Goal: Task Accomplishment & Management: Use online tool/utility

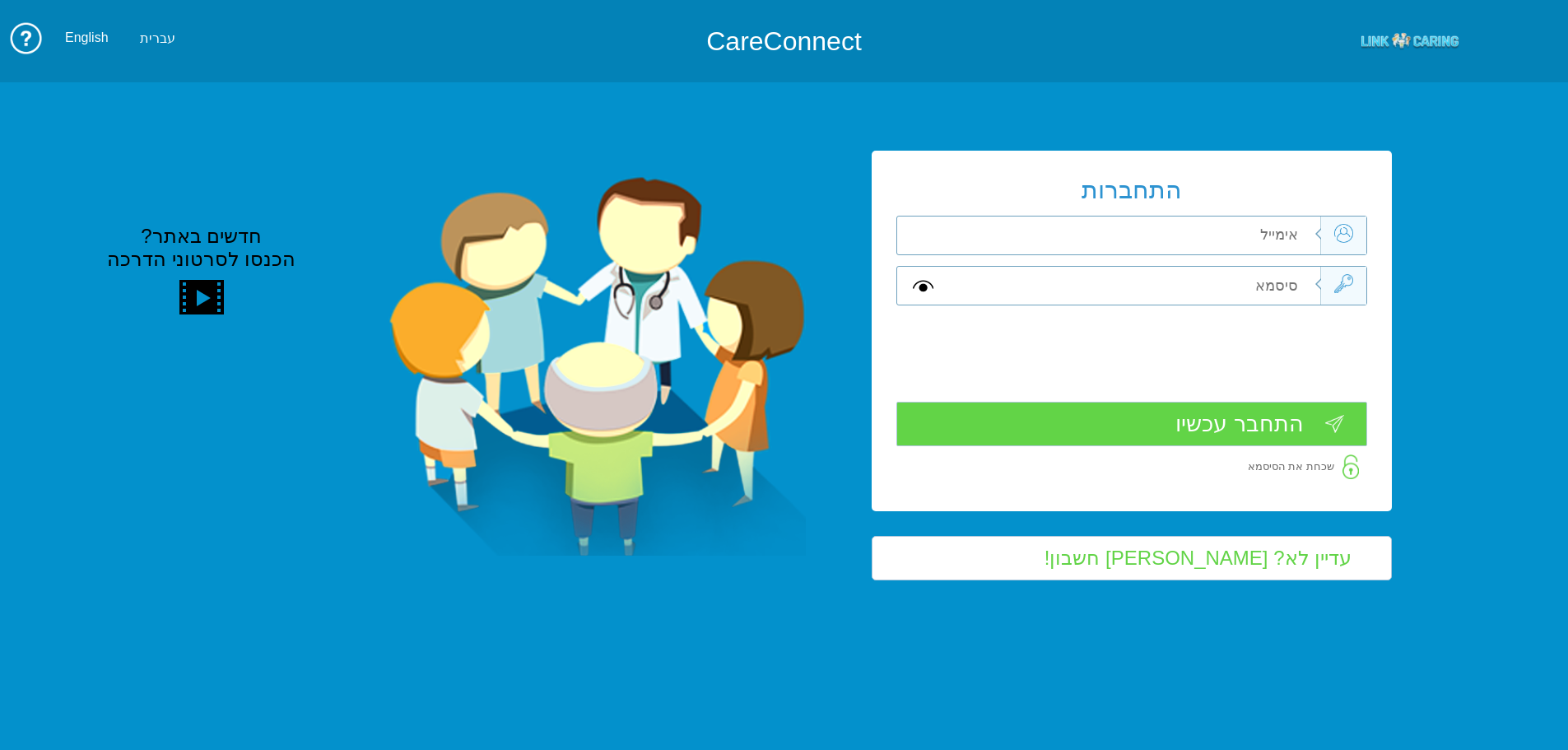
click at [1251, 235] on input "text" at bounding box center [1135, 235] width 371 height 38
drag, startPoint x: 1251, startPoint y: 235, endPoint x: 1297, endPoint y: 233, distance: 46.0
click at [1297, 233] on input "text" at bounding box center [1135, 235] width 371 height 38
click at [1281, 234] on input "text" at bounding box center [1135, 235] width 371 height 38
type input "ה"
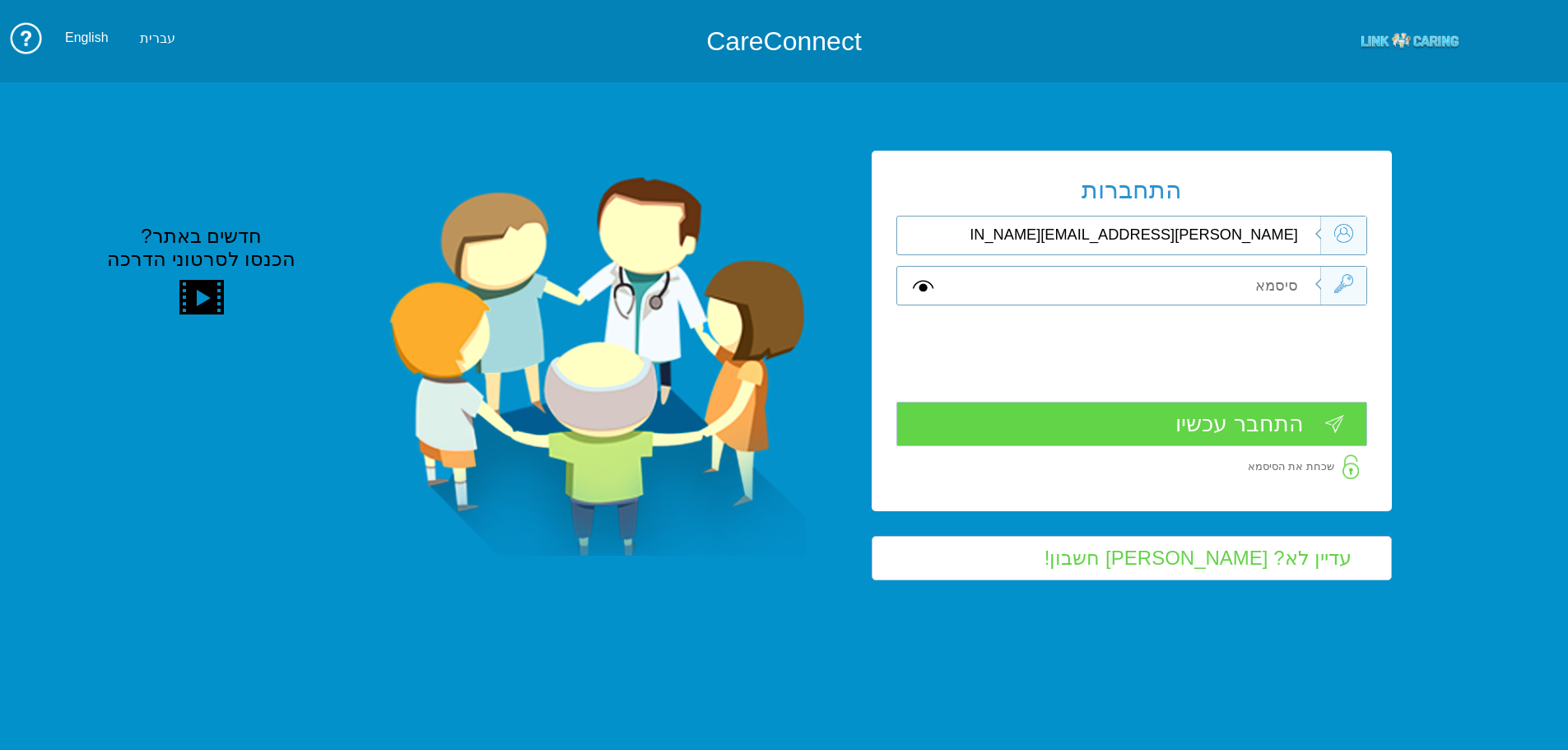
type input "vered.hinoch@pbsh.health.gov.il"
click at [1270, 278] on input "text" at bounding box center [1135, 285] width 371 height 38
type input "v"
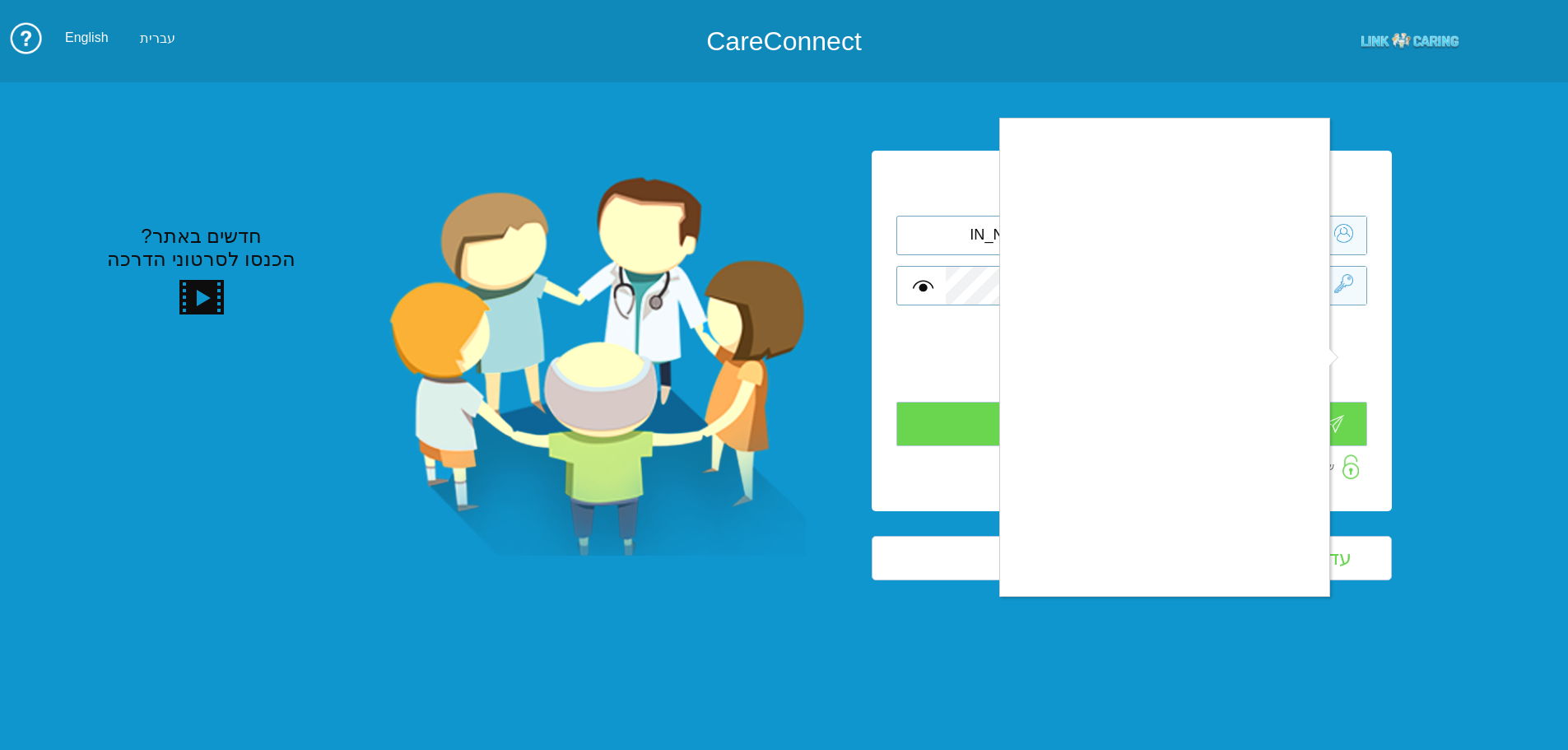
drag, startPoint x: 1030, startPoint y: 603, endPoint x: 1036, endPoint y: 595, distance: 10.0
click at [1031, 603] on div at bounding box center [784, 375] width 1568 height 750
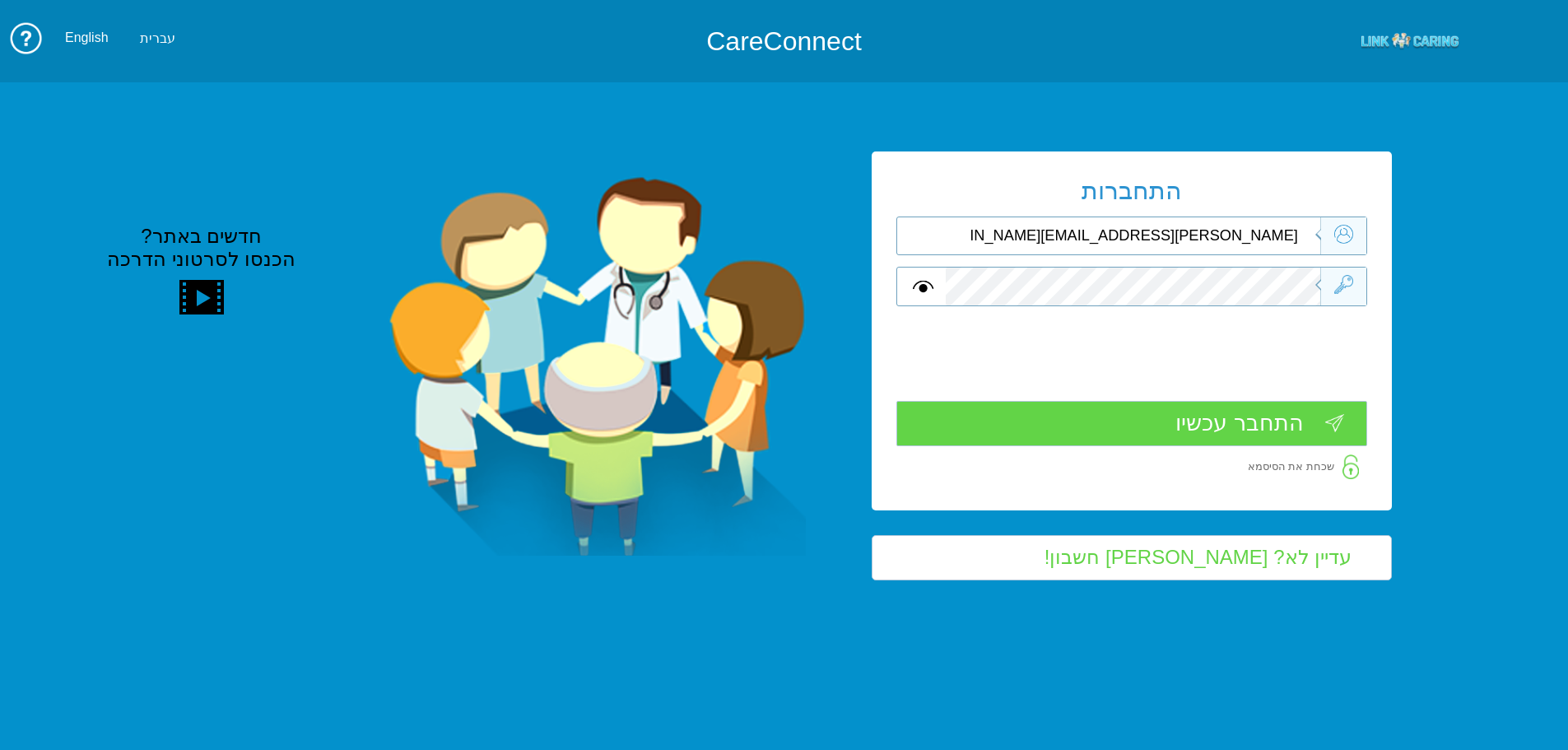
click at [1303, 426] on input "התחבר עכשיו" at bounding box center [1131, 423] width 471 height 45
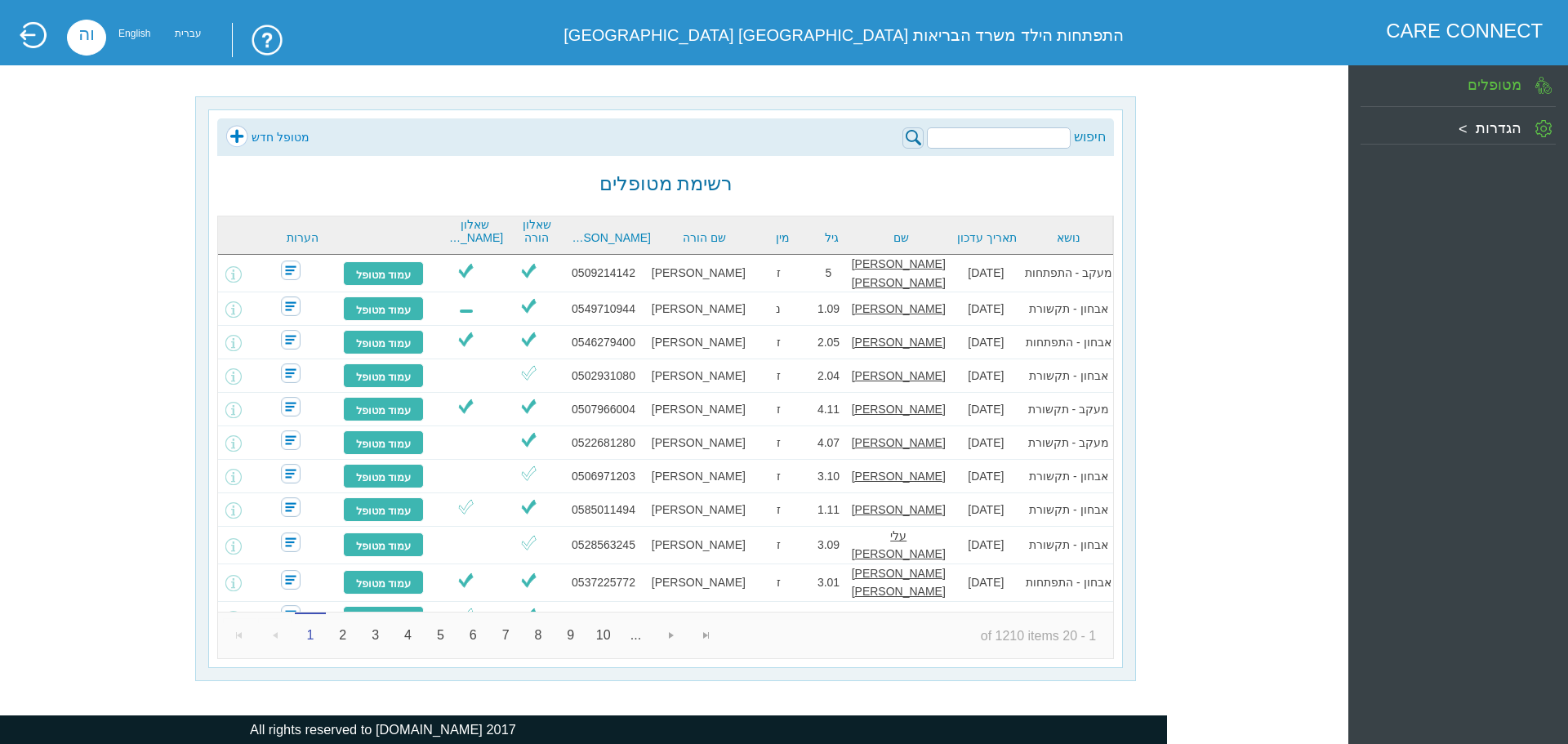
click at [1021, 136] on input "search" at bounding box center [999, 137] width 144 height 21
type input "0509916896"
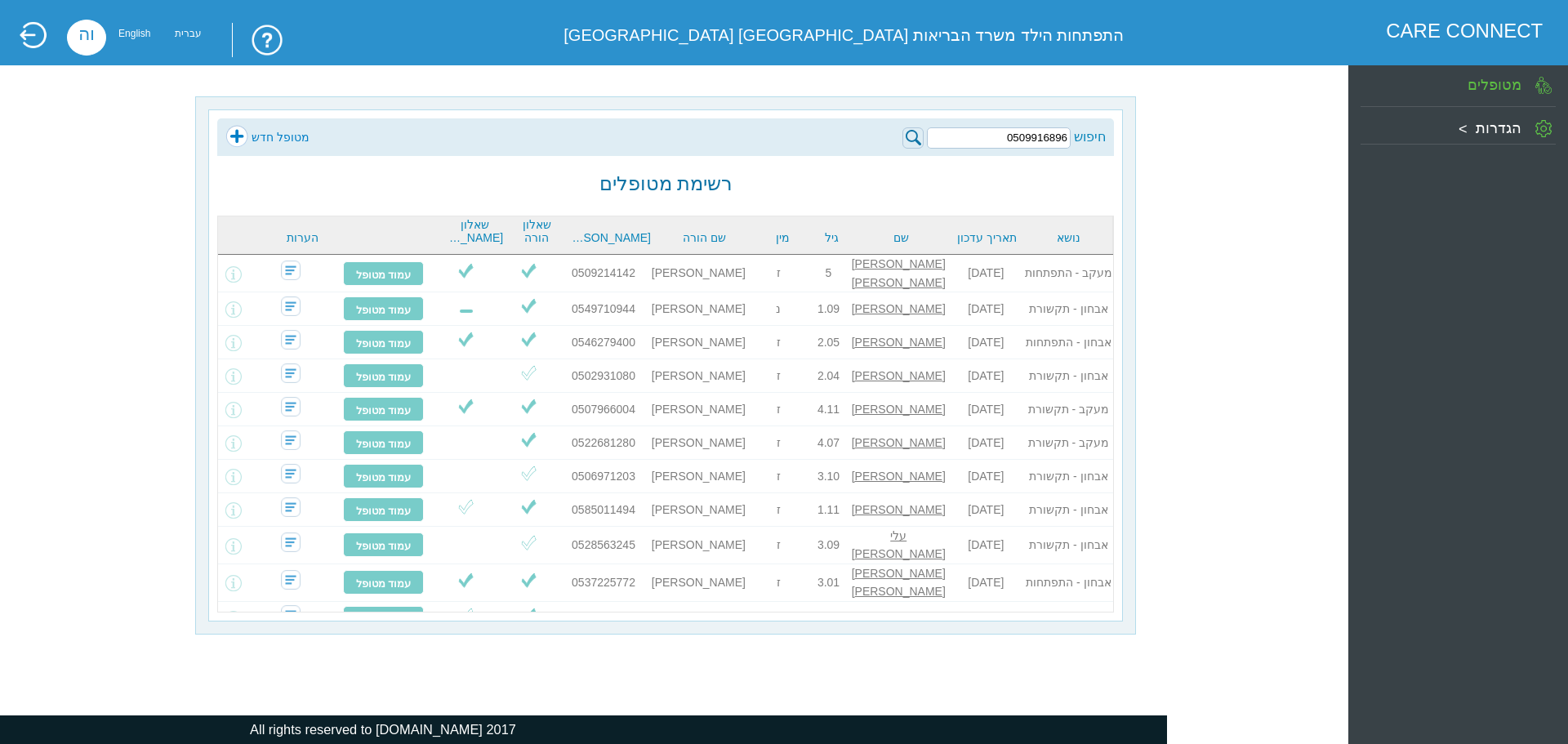
click at [904, 136] on img at bounding box center [913, 137] width 21 height 21
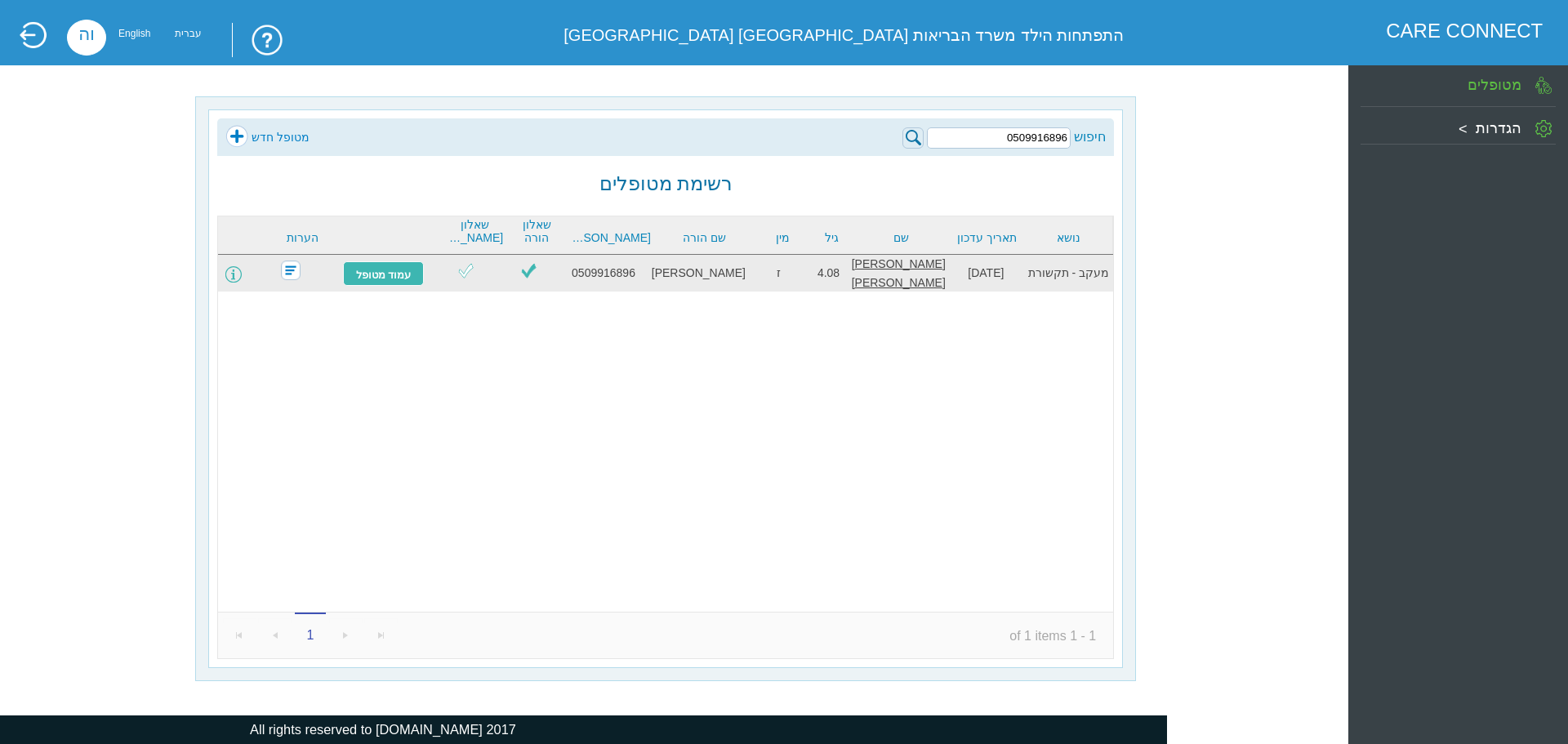
click at [241, 275] on span at bounding box center [233, 274] width 16 height 16
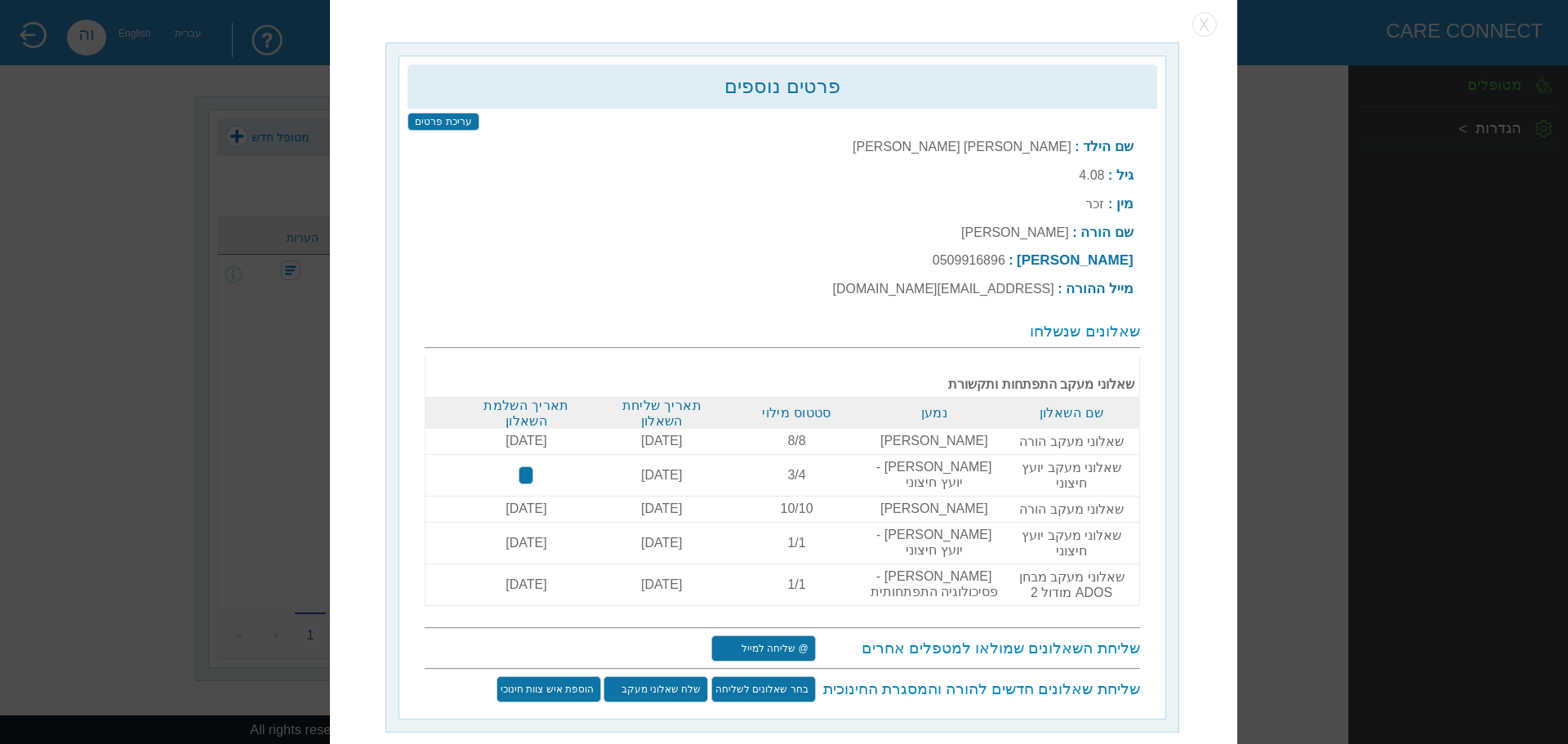
type input "שלח שוב"
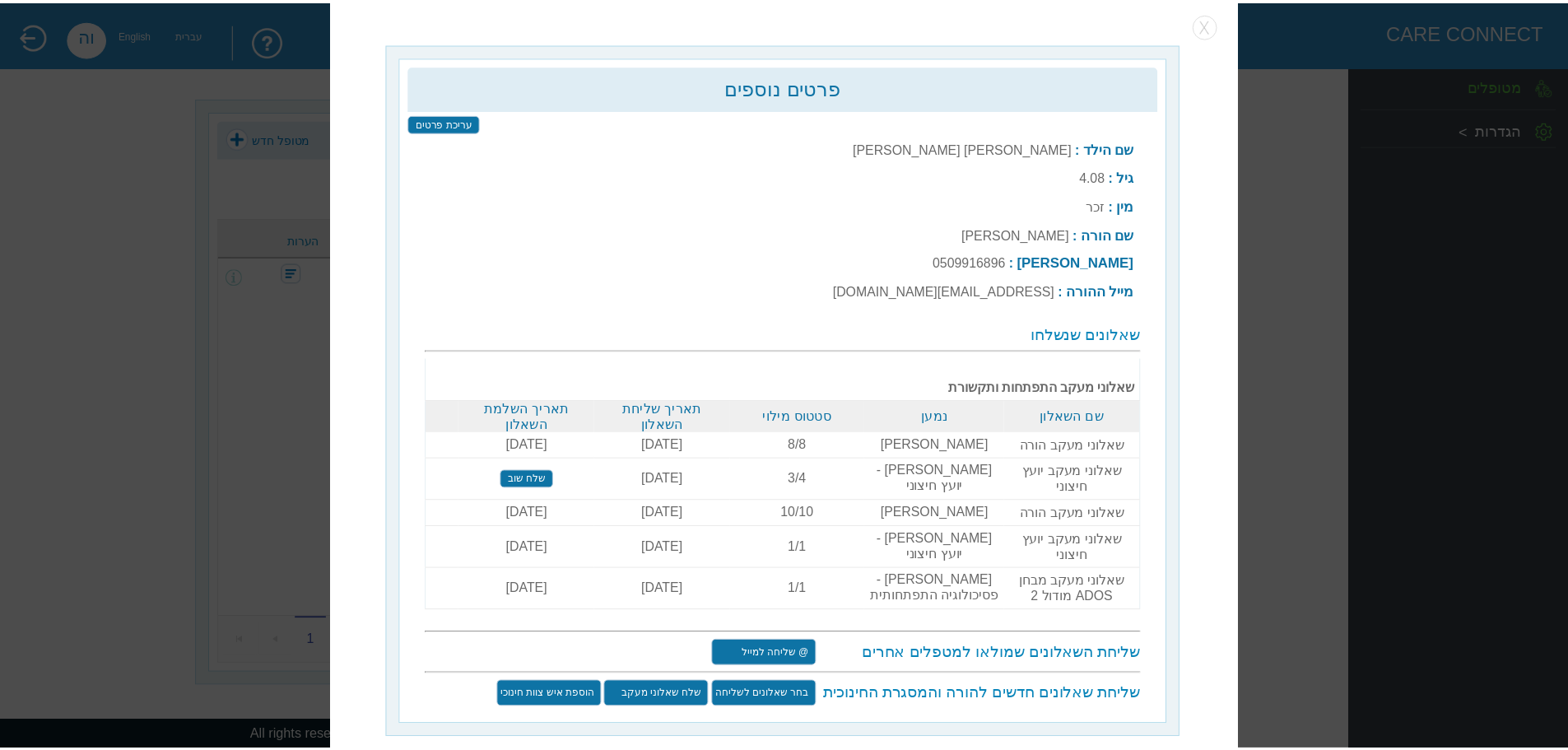
scroll to position [5, 0]
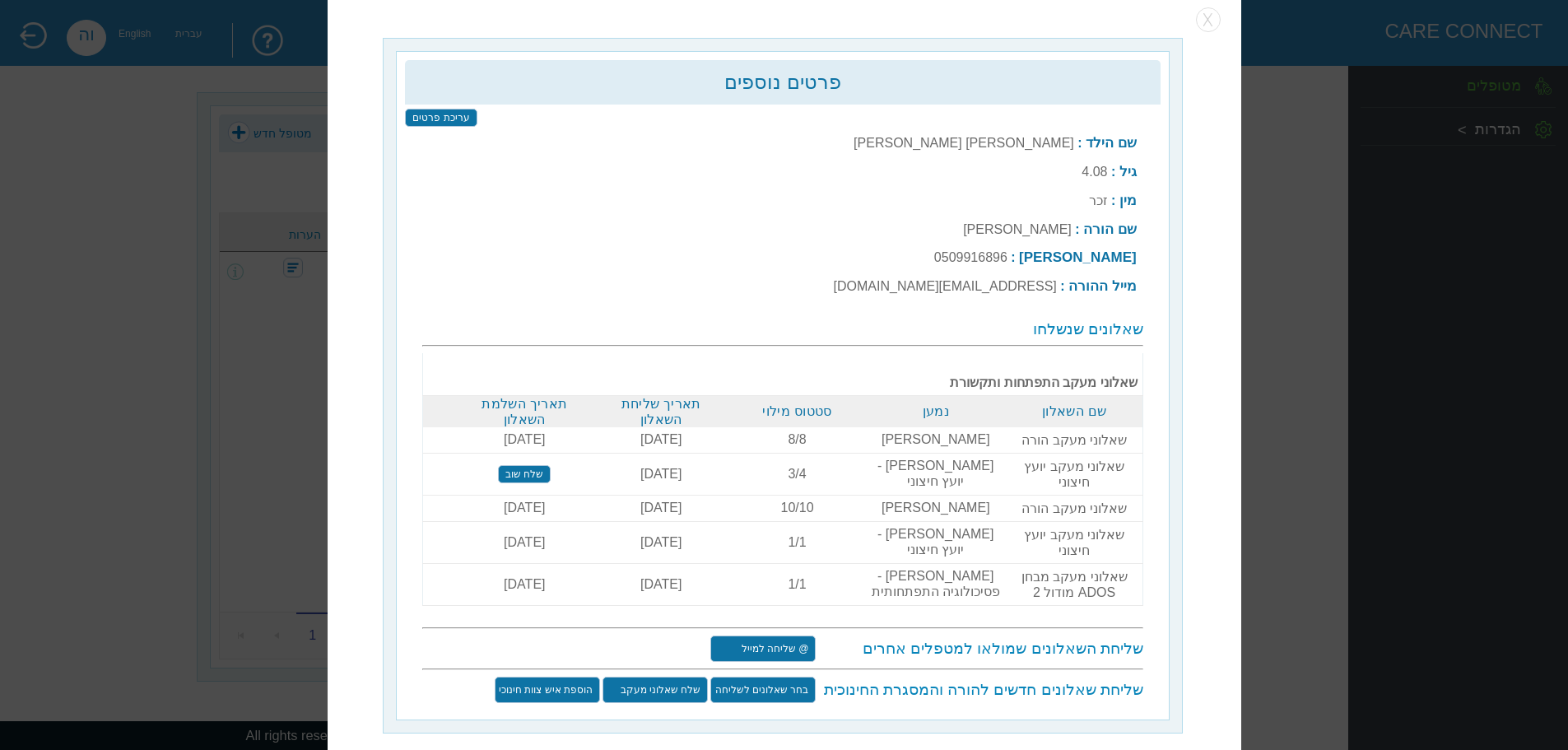
click at [654, 676] on input "שלח שאלוני מעקב" at bounding box center [655, 689] width 105 height 26
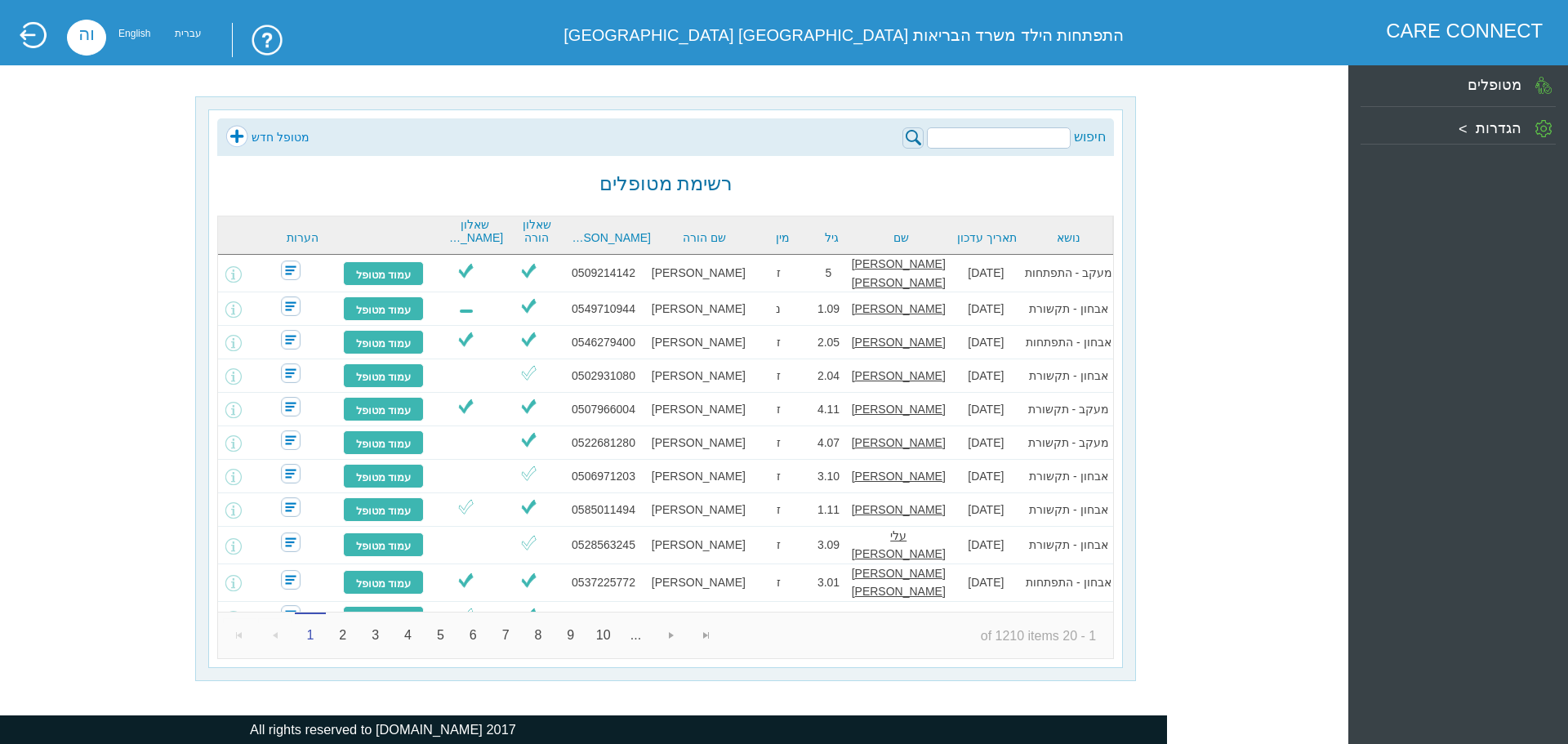
click at [1001, 138] on input "search" at bounding box center [999, 137] width 144 height 21
click at [1038, 131] on input "search" at bounding box center [999, 137] width 144 height 21
type input "0509916896"
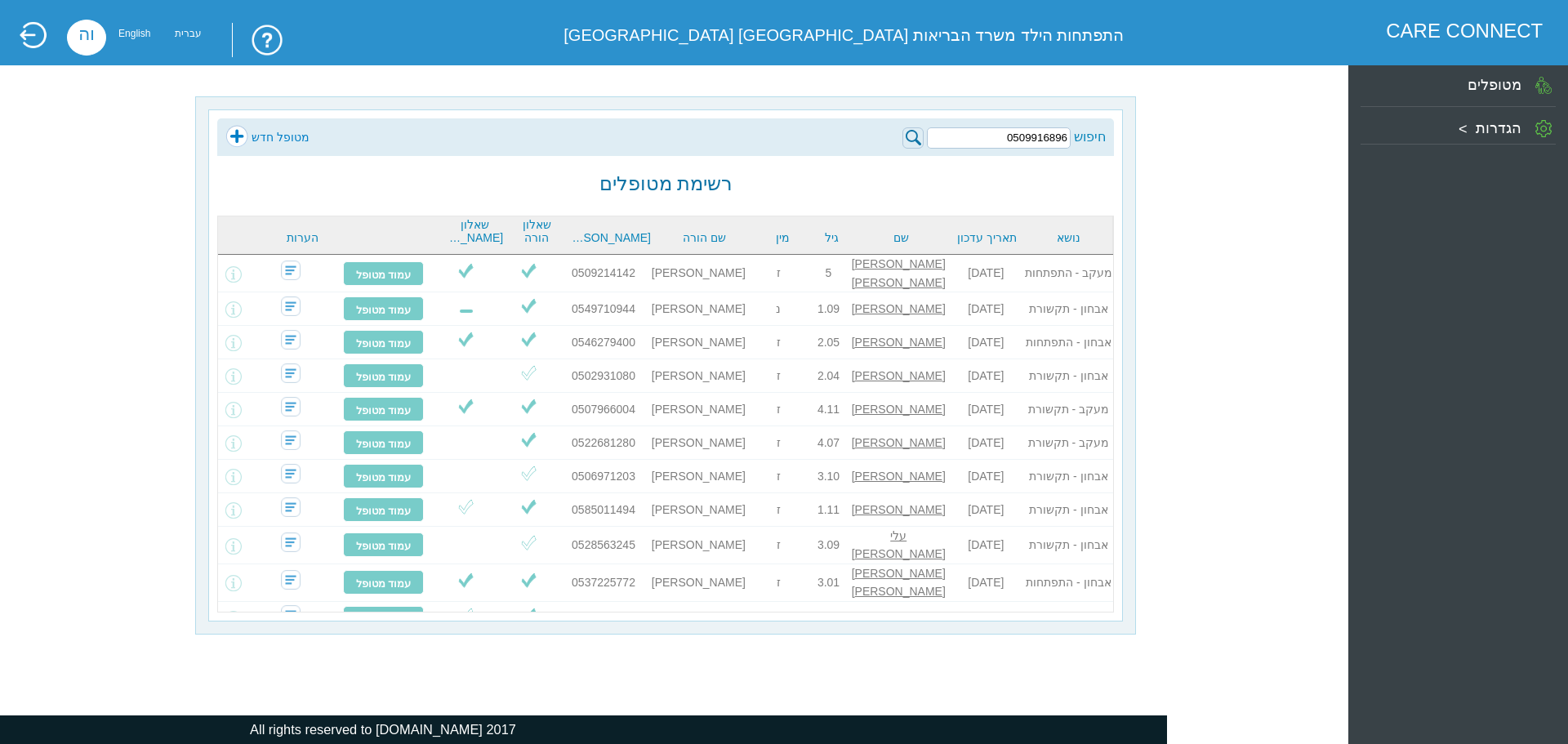
click at [910, 141] on img at bounding box center [913, 137] width 21 height 21
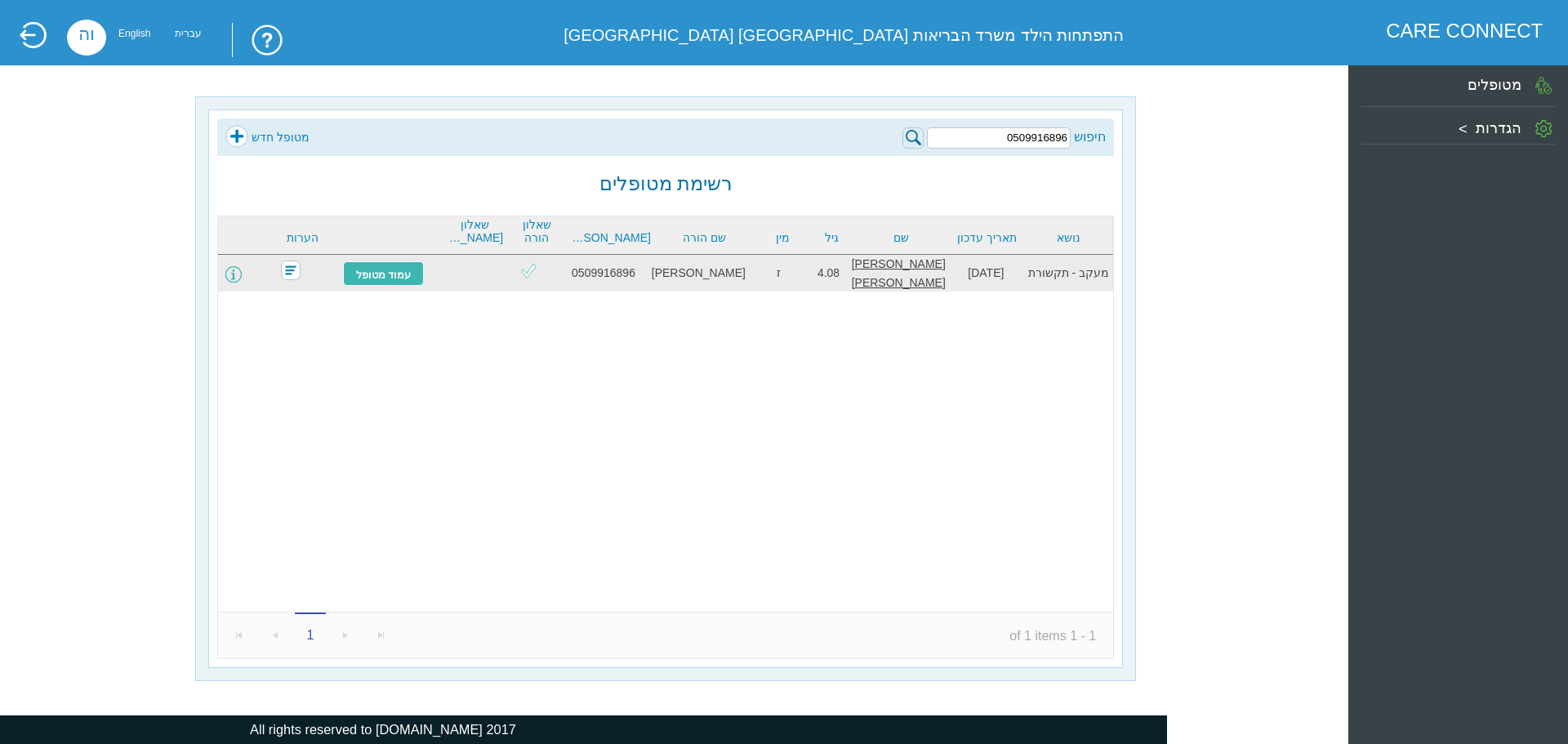
click at [241, 267] on span at bounding box center [233, 274] width 16 height 16
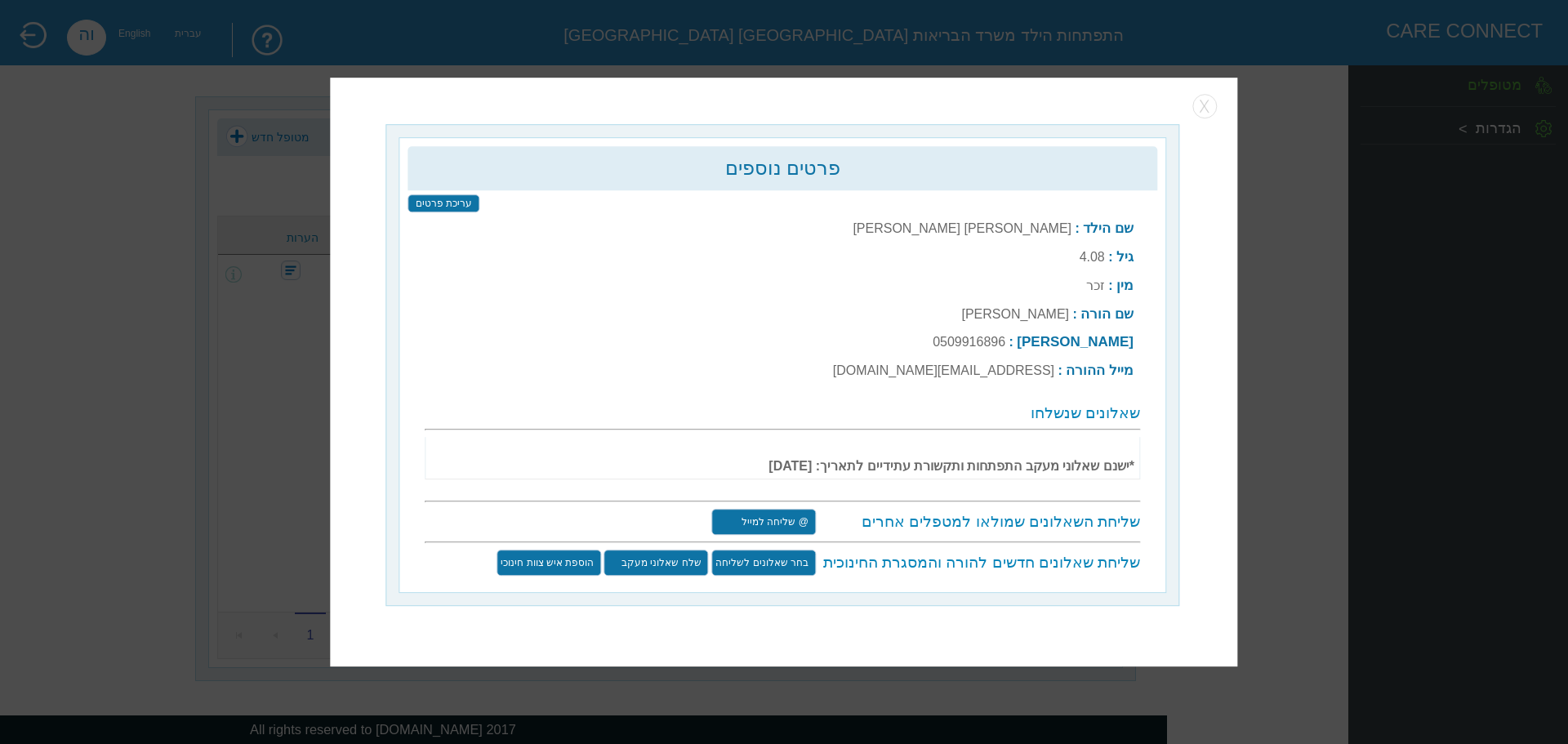
click at [689, 555] on input "שלח שאלוני מעקב" at bounding box center [656, 562] width 104 height 26
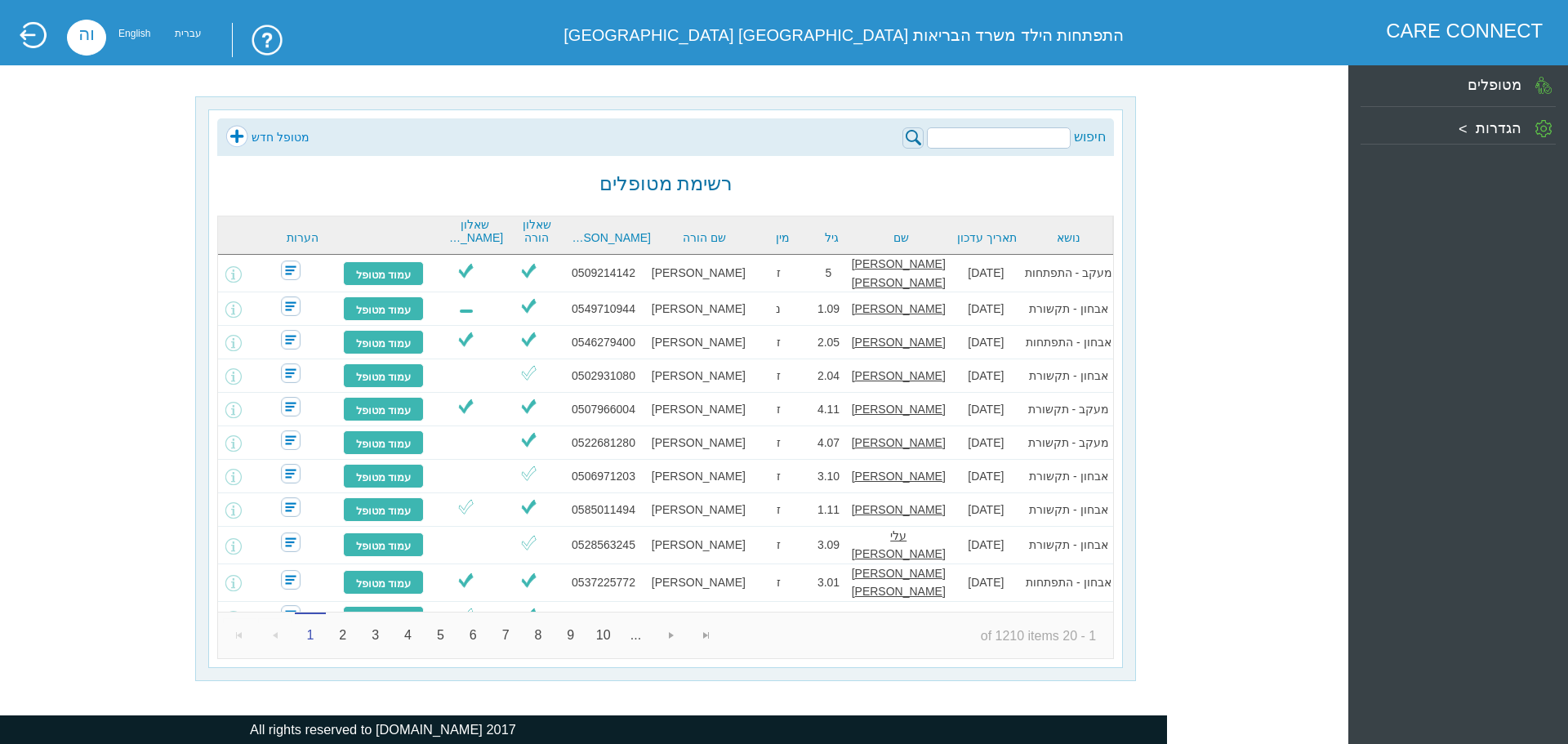
click at [1019, 136] on input "search" at bounding box center [999, 137] width 144 height 21
click at [1242, 237] on div "חיפוש מטופל חדש רשימת מטופלים נושא תאריך עדכון שם גיל מין שם הורה טל הורה שאלון…" at bounding box center [665, 389] width 1269 height 585
click at [1035, 198] on div "חיפוש מטופל חדש רשימת מטופלים נושא תאריך עדכון שם גיל מין שם הורה טל הורה שאלון…" at bounding box center [665, 389] width 914 height 559
click at [1195, 203] on div "חיפוש מטופל חדש רשימת מטופלים נושא תאריך עדכון שם גיל מין שם הורה טל הורה שאלון…" at bounding box center [665, 389] width 1269 height 585
